Goal: Find specific page/section: Find specific page/section

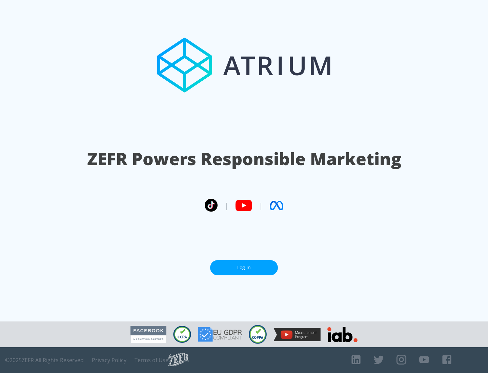
click at [244, 264] on link "Log In" at bounding box center [244, 267] width 68 height 15
